Goal: Information Seeking & Learning: Learn about a topic

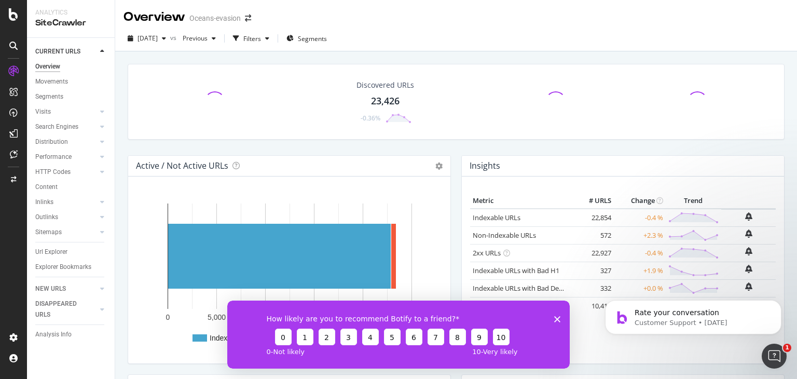
click at [556, 321] on icon "Close survey" at bounding box center [557, 318] width 6 height 6
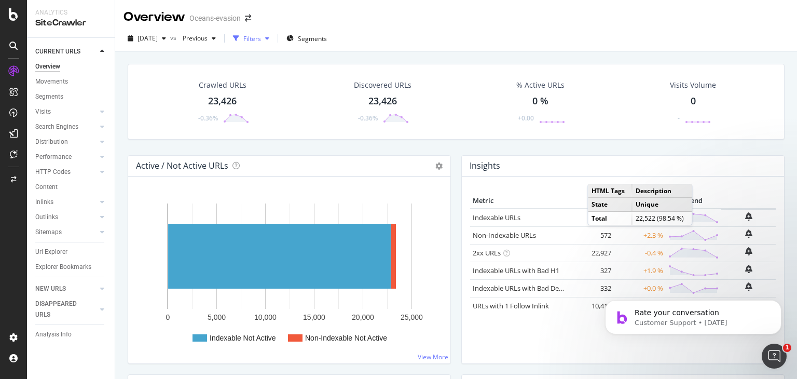
click at [273, 38] on div "button" at bounding box center [267, 38] width 12 height 6
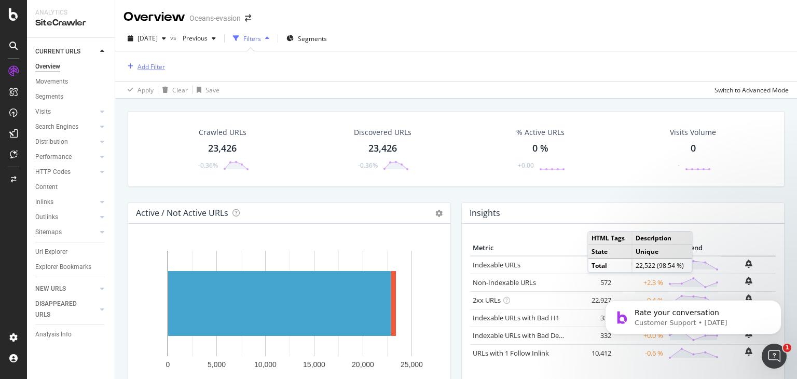
click at [159, 65] on div "Add Filter" at bounding box center [150, 66] width 27 height 9
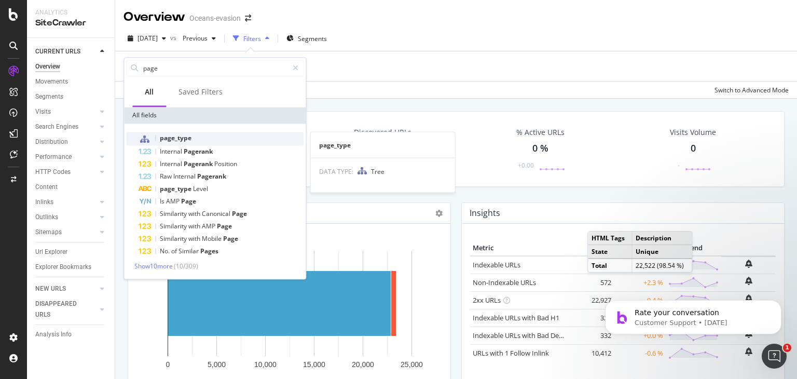
type input "page"
click at [210, 140] on div "page_type" at bounding box center [220, 138] width 165 height 13
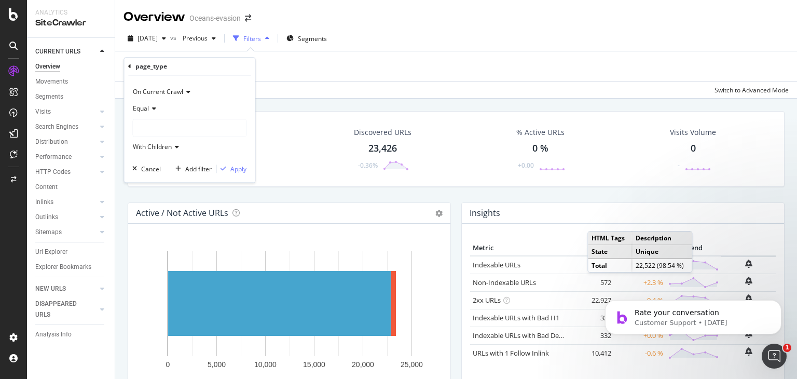
click at [202, 121] on div at bounding box center [189, 128] width 113 height 17
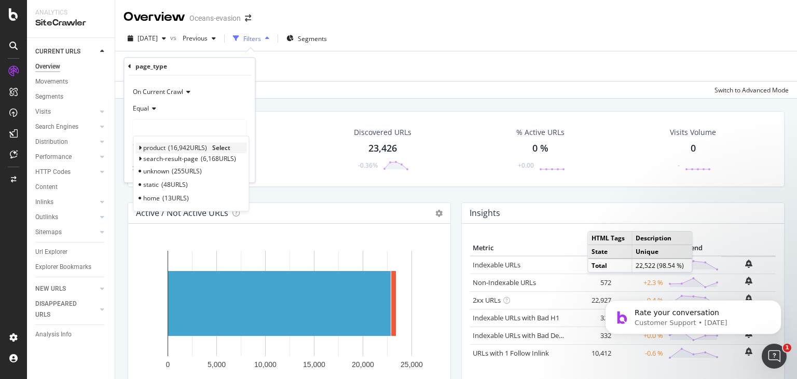
click at [202, 145] on span "16,942 URLS" at bounding box center [187, 148] width 39 height 9
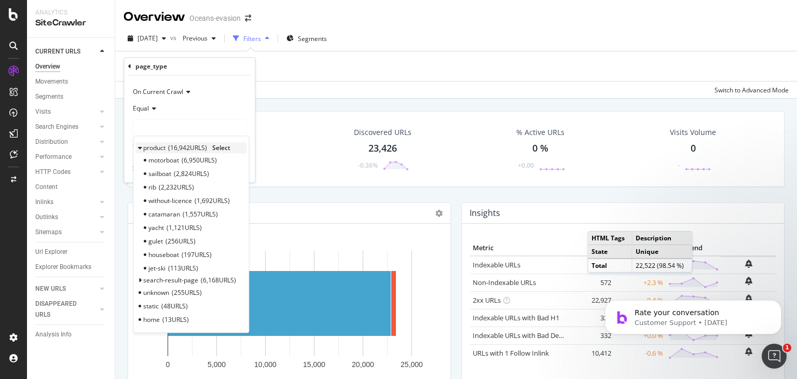
click at [224, 145] on span "Select" at bounding box center [221, 148] width 18 height 9
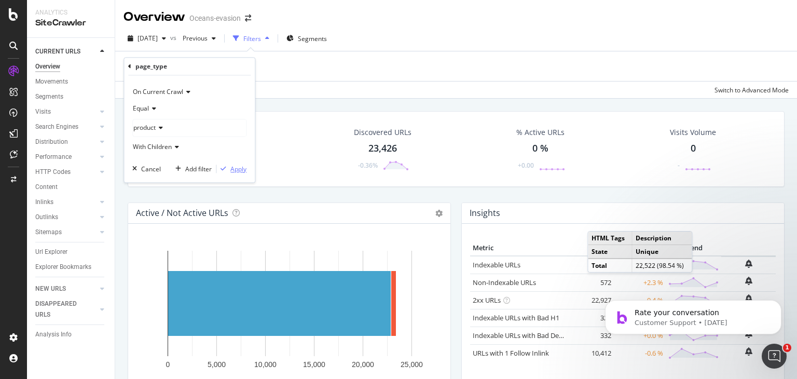
click at [244, 170] on div "Apply" at bounding box center [238, 168] width 16 height 9
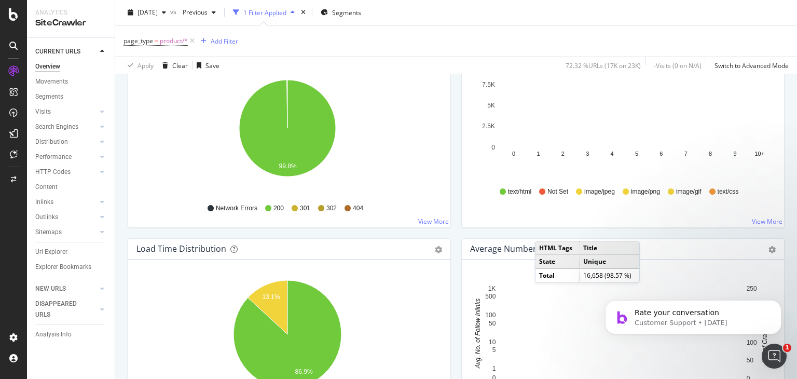
scroll to position [830, 0]
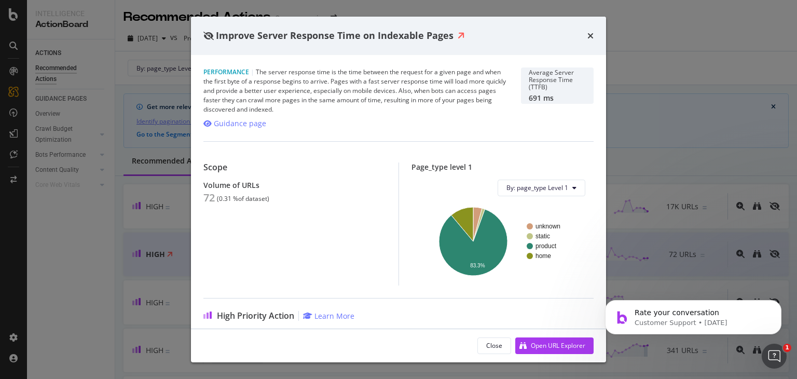
drag, startPoint x: 663, startPoint y: 100, endPoint x: 601, endPoint y: 34, distance: 91.0
click at [663, 100] on div "Improve Server Response Time on Indexable Pages Performance | The server respon…" at bounding box center [398, 189] width 797 height 379
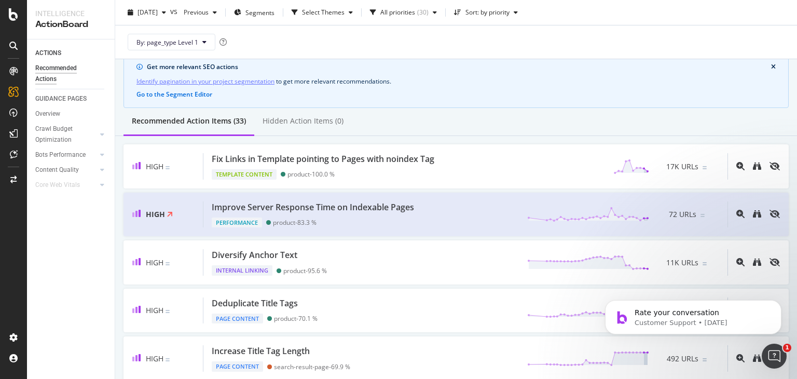
scroll to position [104, 0]
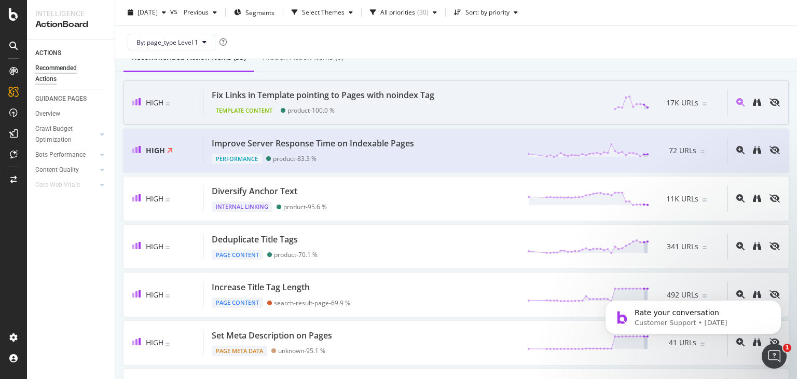
click at [354, 99] on div "Fix Links in Template pointing to Pages with noindex Tag" at bounding box center [323, 95] width 222 height 12
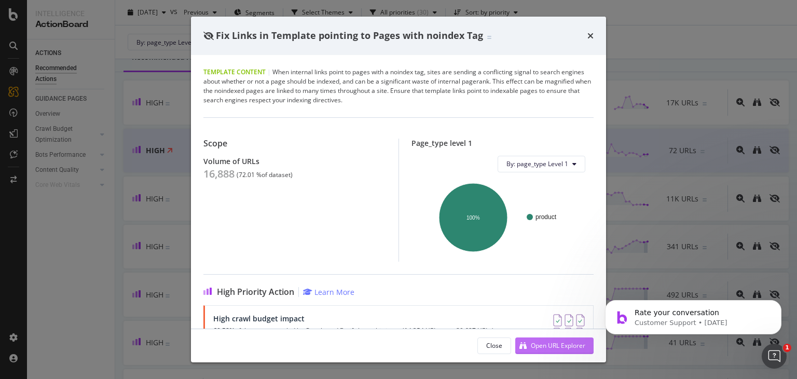
click at [535, 348] on div "Open URL Explorer" at bounding box center [558, 345] width 54 height 9
drag, startPoint x: 593, startPoint y: 32, endPoint x: 646, endPoint y: 1, distance: 61.6
click at [592, 32] on icon "times" at bounding box center [590, 36] width 6 height 8
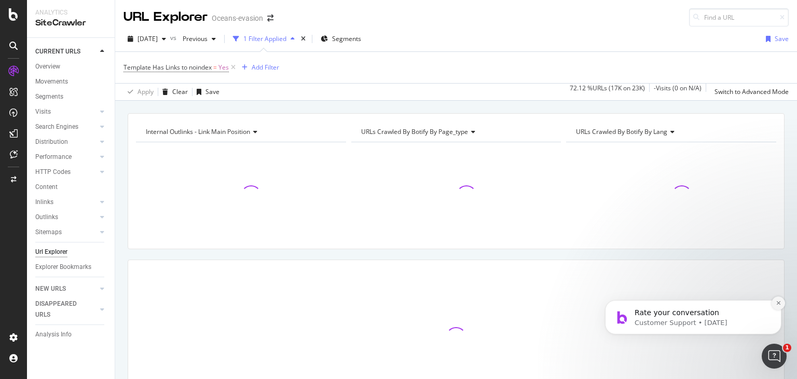
click at [777, 307] on button "Dismiss notification" at bounding box center [777, 302] width 13 height 13
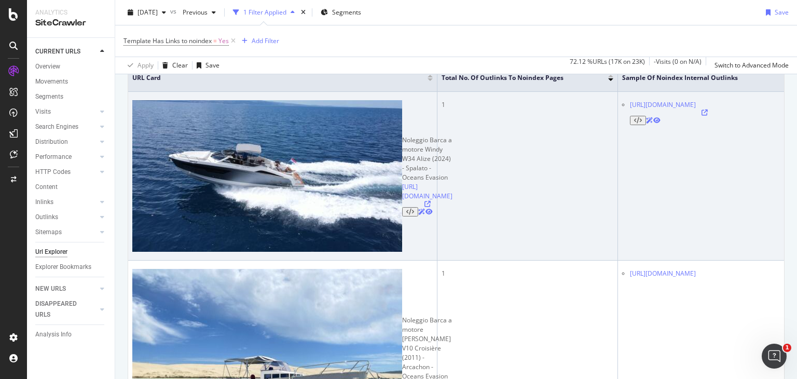
scroll to position [363, 0]
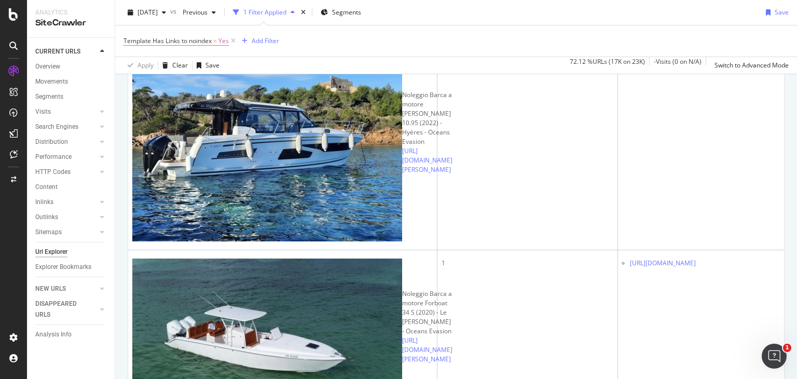
scroll to position [2282, 0]
